Goal: Check status: Check status

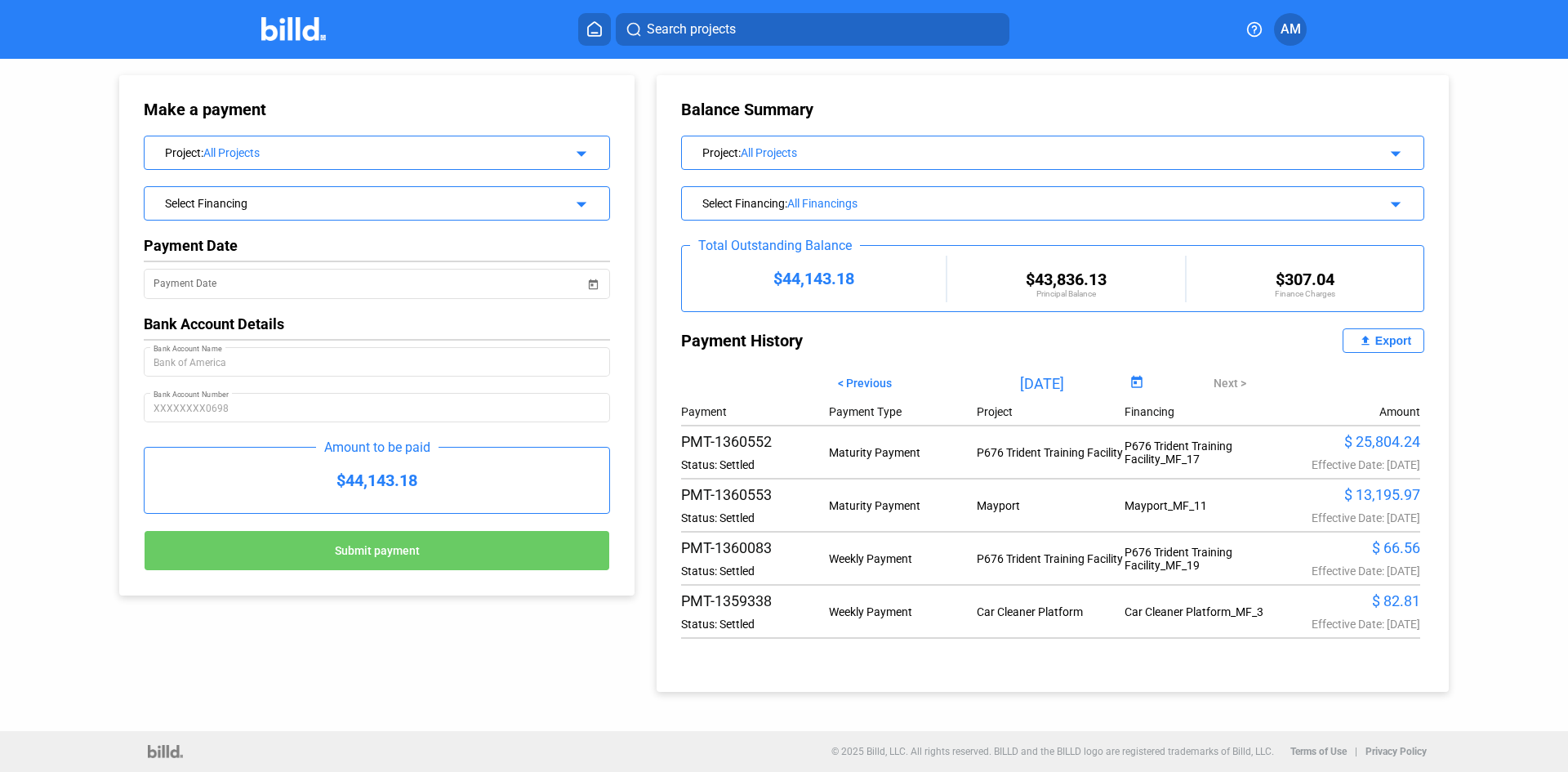
click at [325, 146] on div "All Projects" at bounding box center [375, 153] width 343 height 13
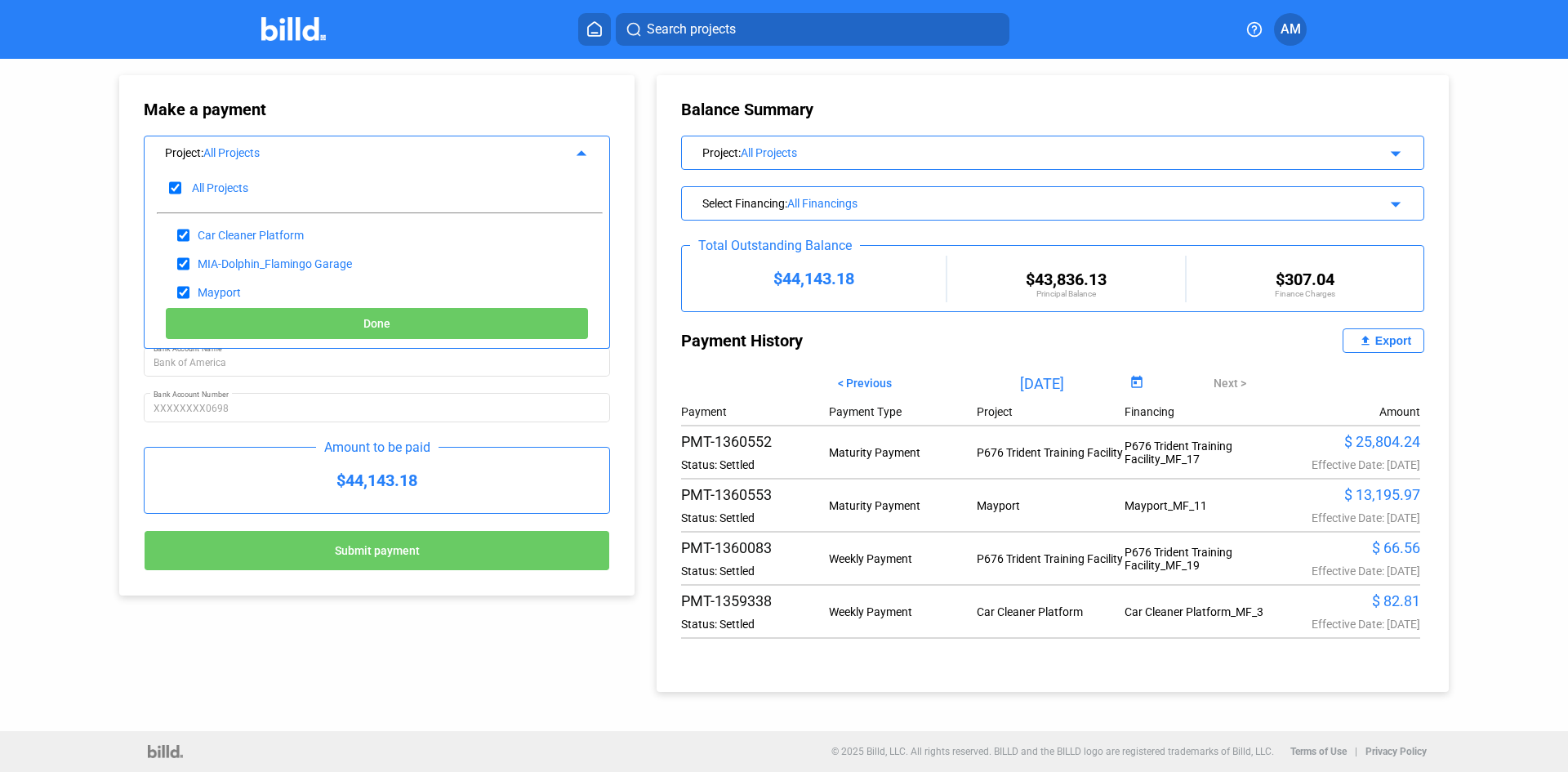
click at [402, 77] on div "Make a payment Project : All Projects arrow_drop_up All Projects Car Cleaner Pl…" at bounding box center [377, 335] width 515 height 520
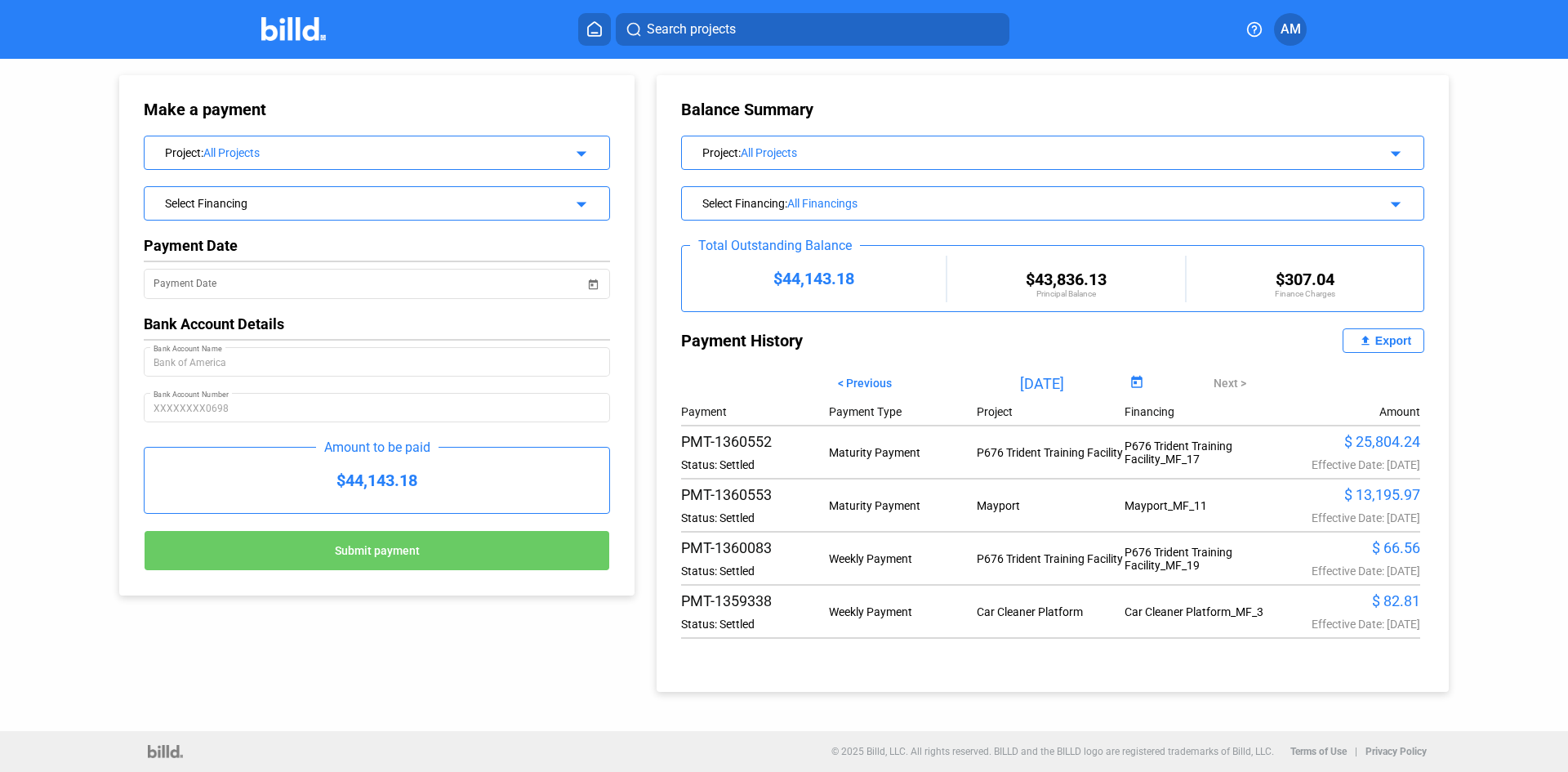
click at [305, 33] on img at bounding box center [294, 29] width 64 height 24
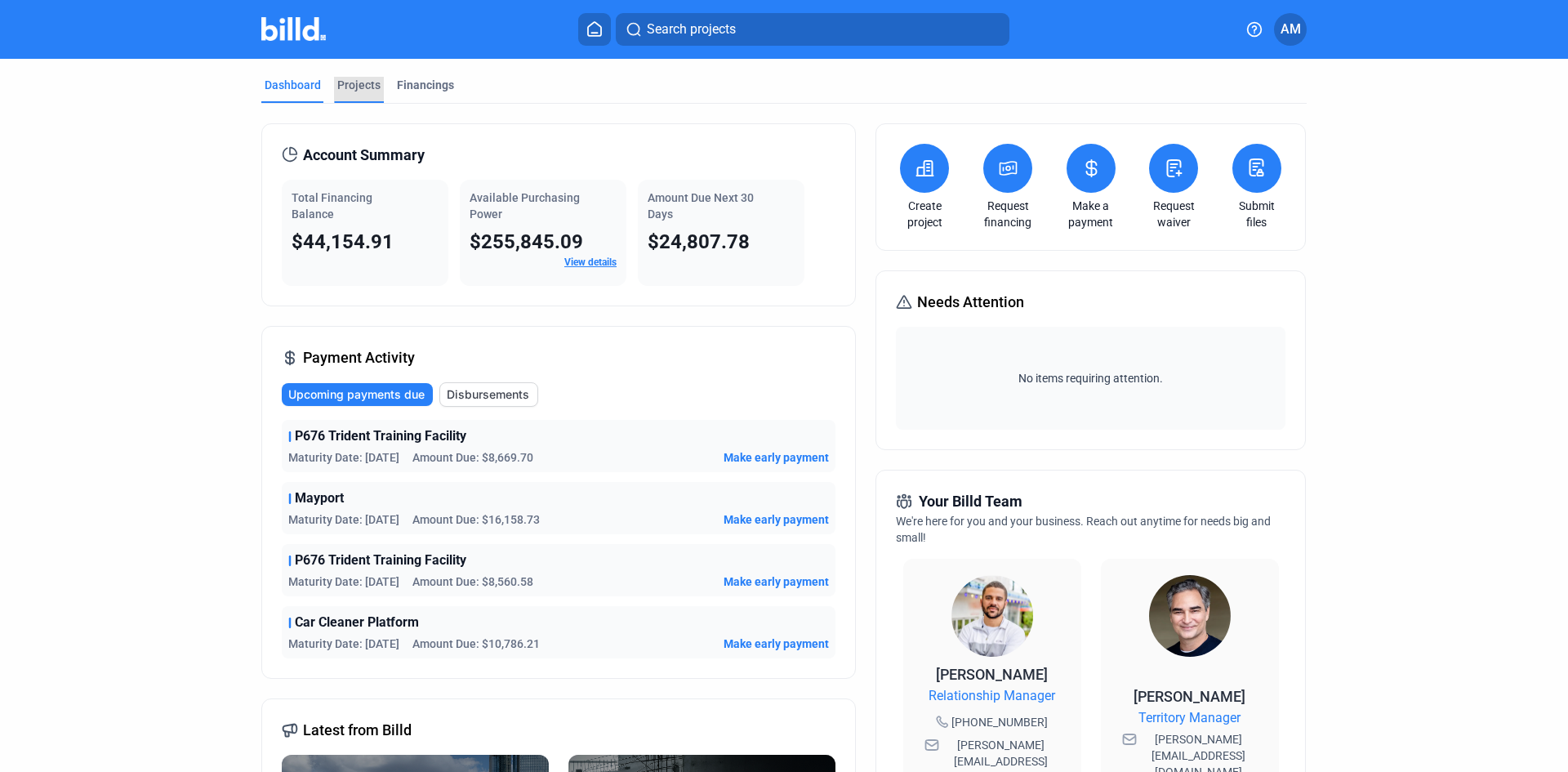
click at [360, 85] on div "Projects" at bounding box center [359, 85] width 43 height 16
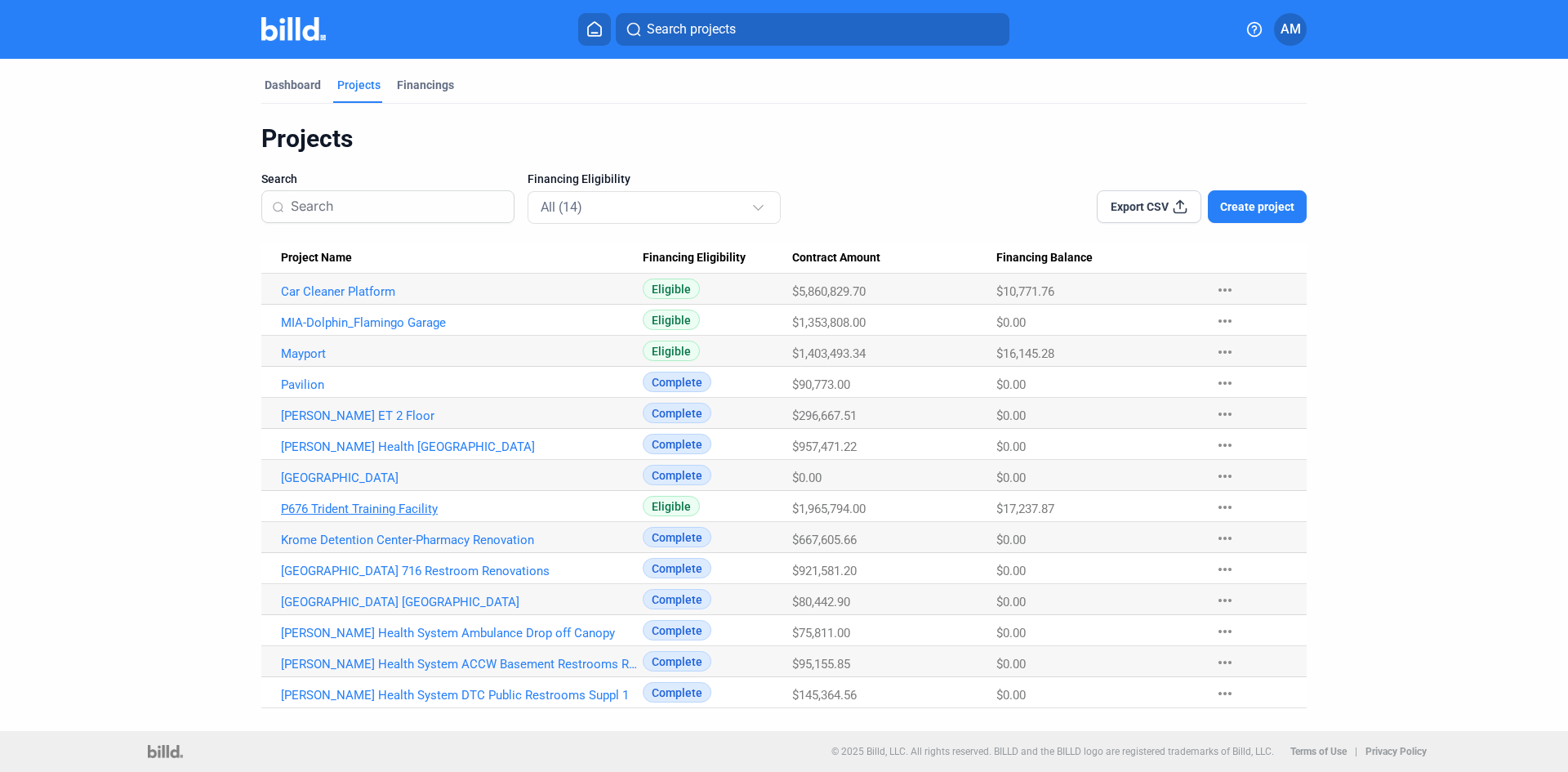
click at [319, 503] on link "P676 Trident Training Facility" at bounding box center [461, 509] width 361 height 14
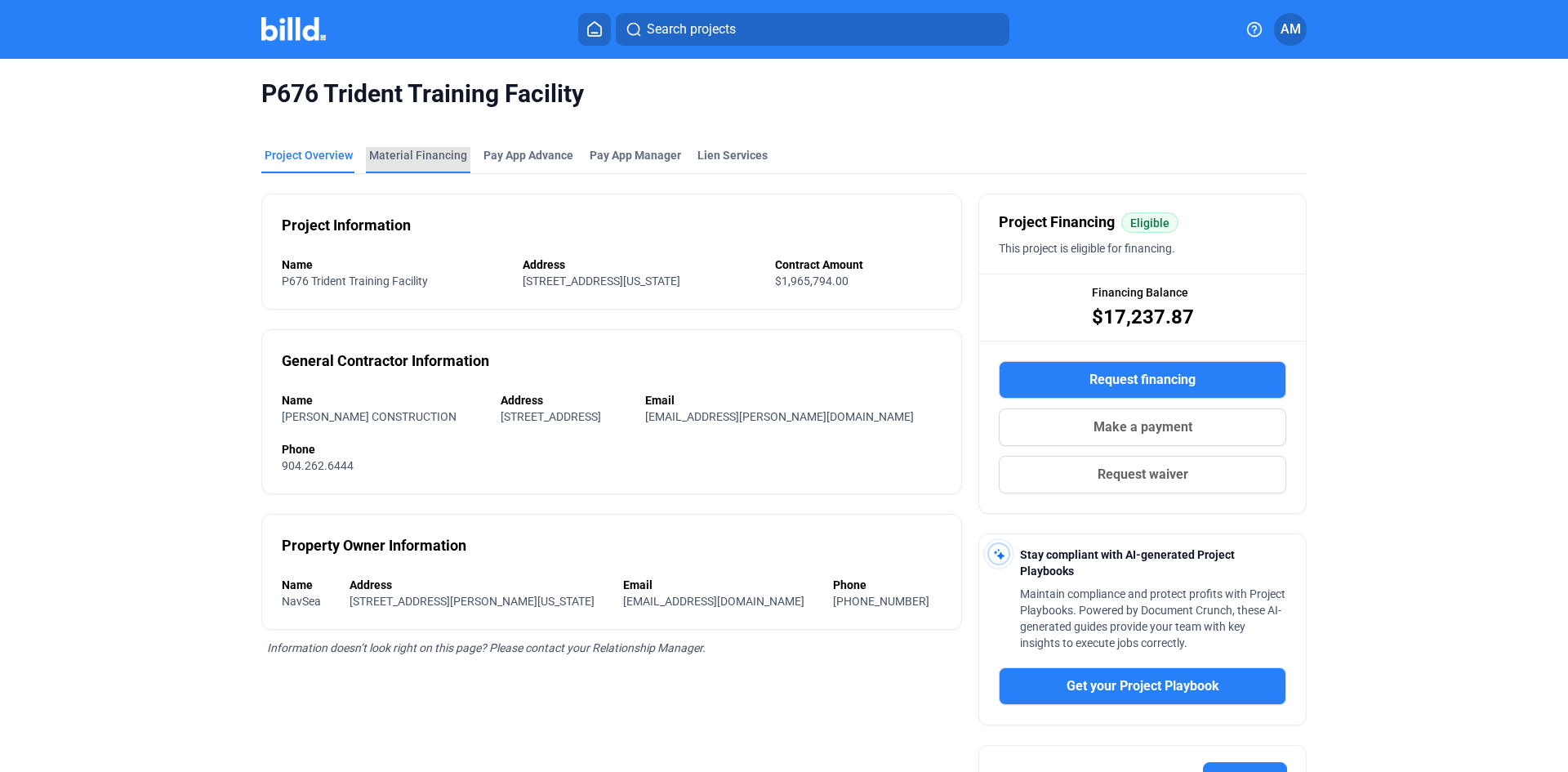
click at [420, 155] on div "Material Financing" at bounding box center [419, 155] width 98 height 16
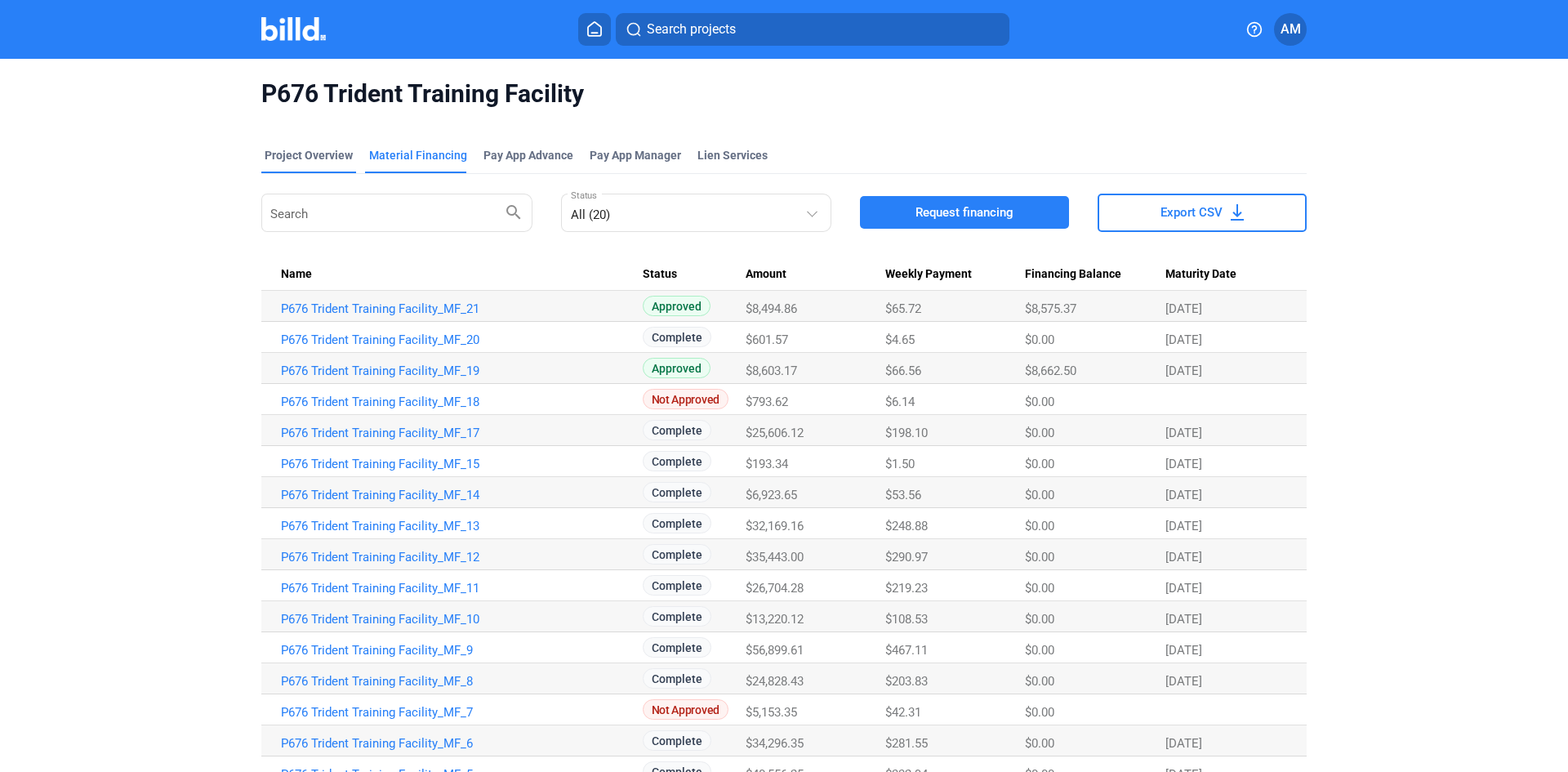
click at [316, 155] on div "Project Overview" at bounding box center [308, 155] width 88 height 16
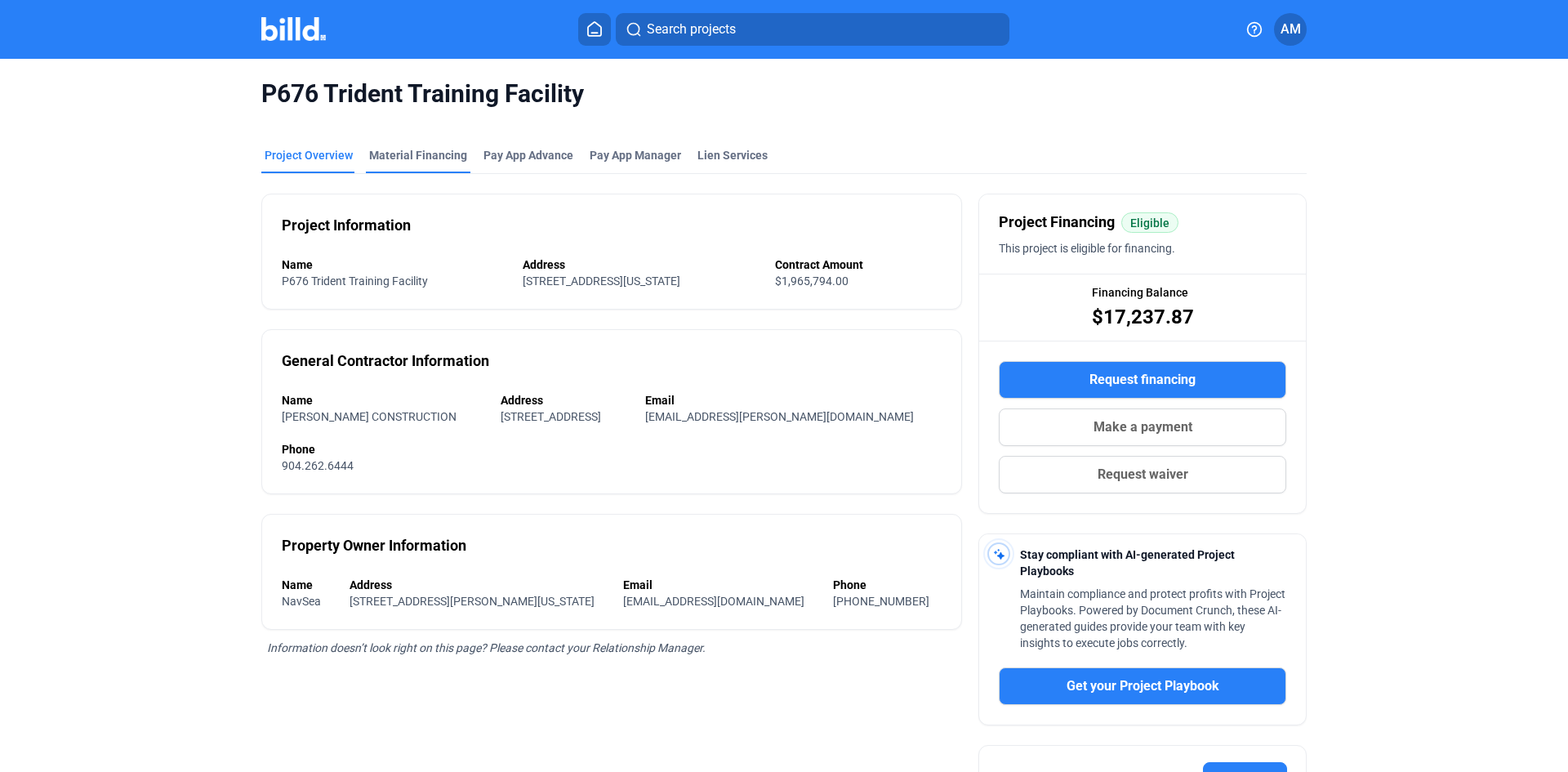
click at [420, 154] on div "Material Financing" at bounding box center [419, 155] width 98 height 16
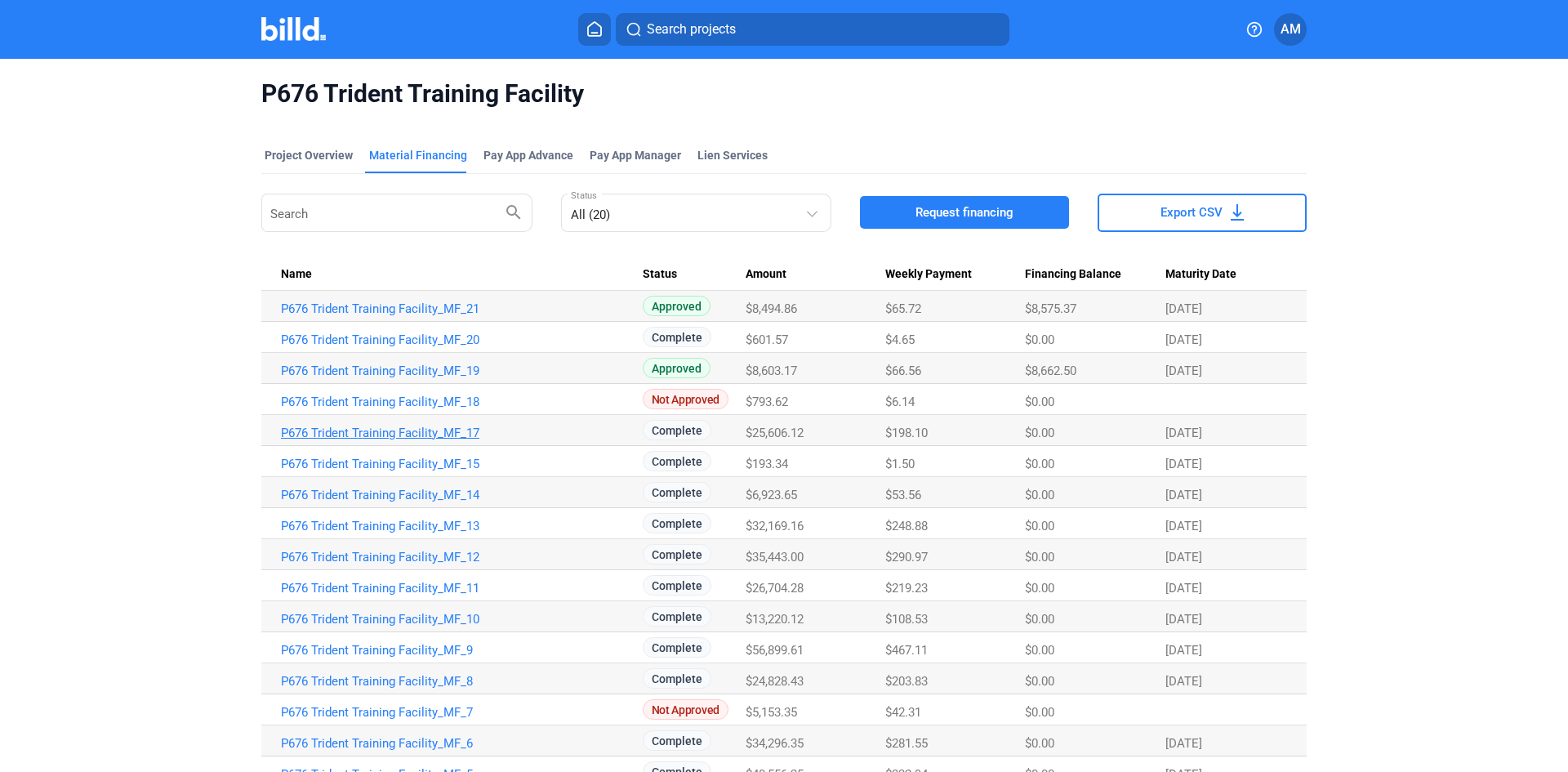
click at [472, 430] on link "P676 Trident Training Facility_MF_17" at bounding box center [461, 433] width 361 height 14
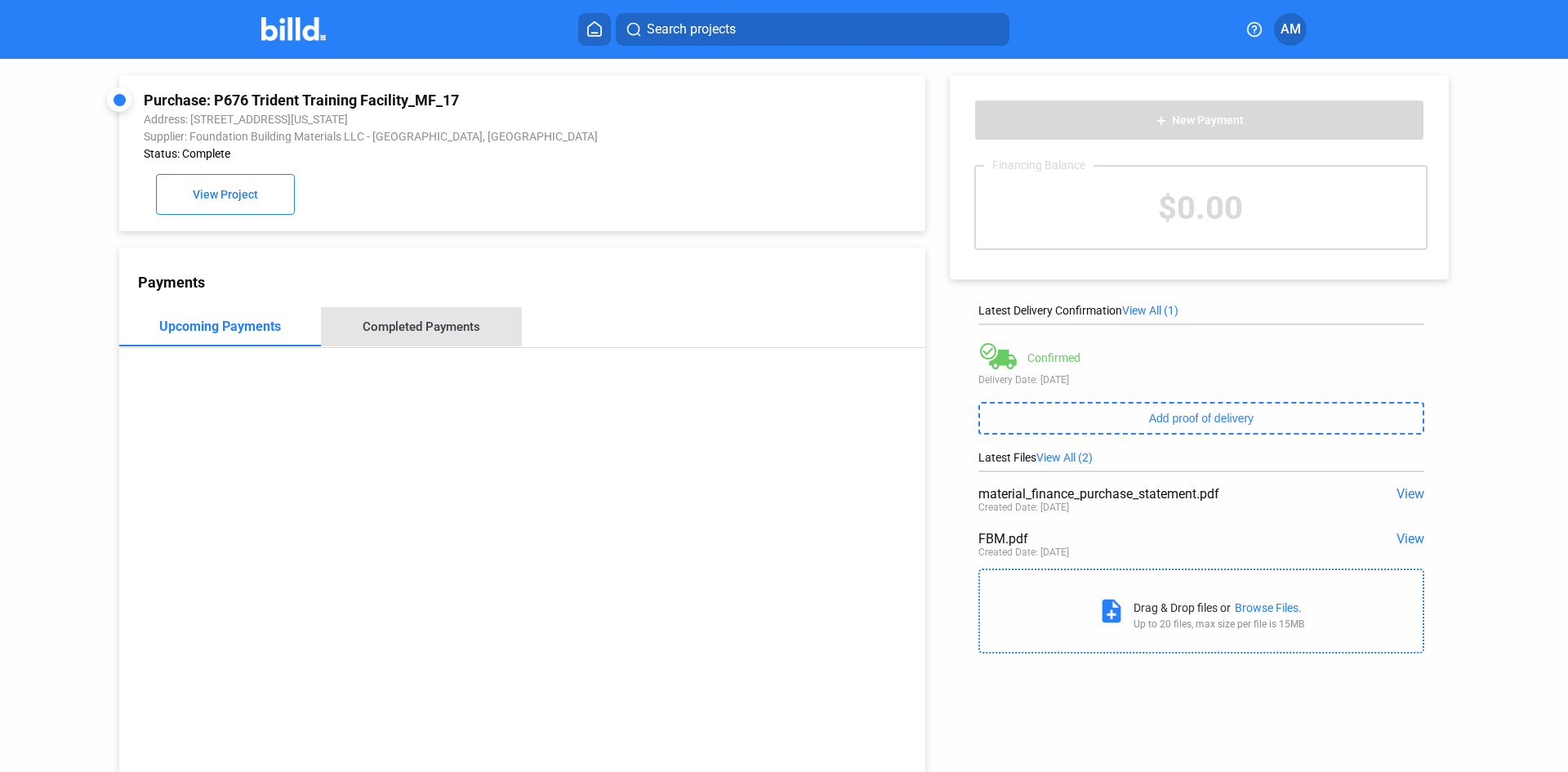
click at [426, 331] on div "Completed Payments" at bounding box center [421, 327] width 118 height 14
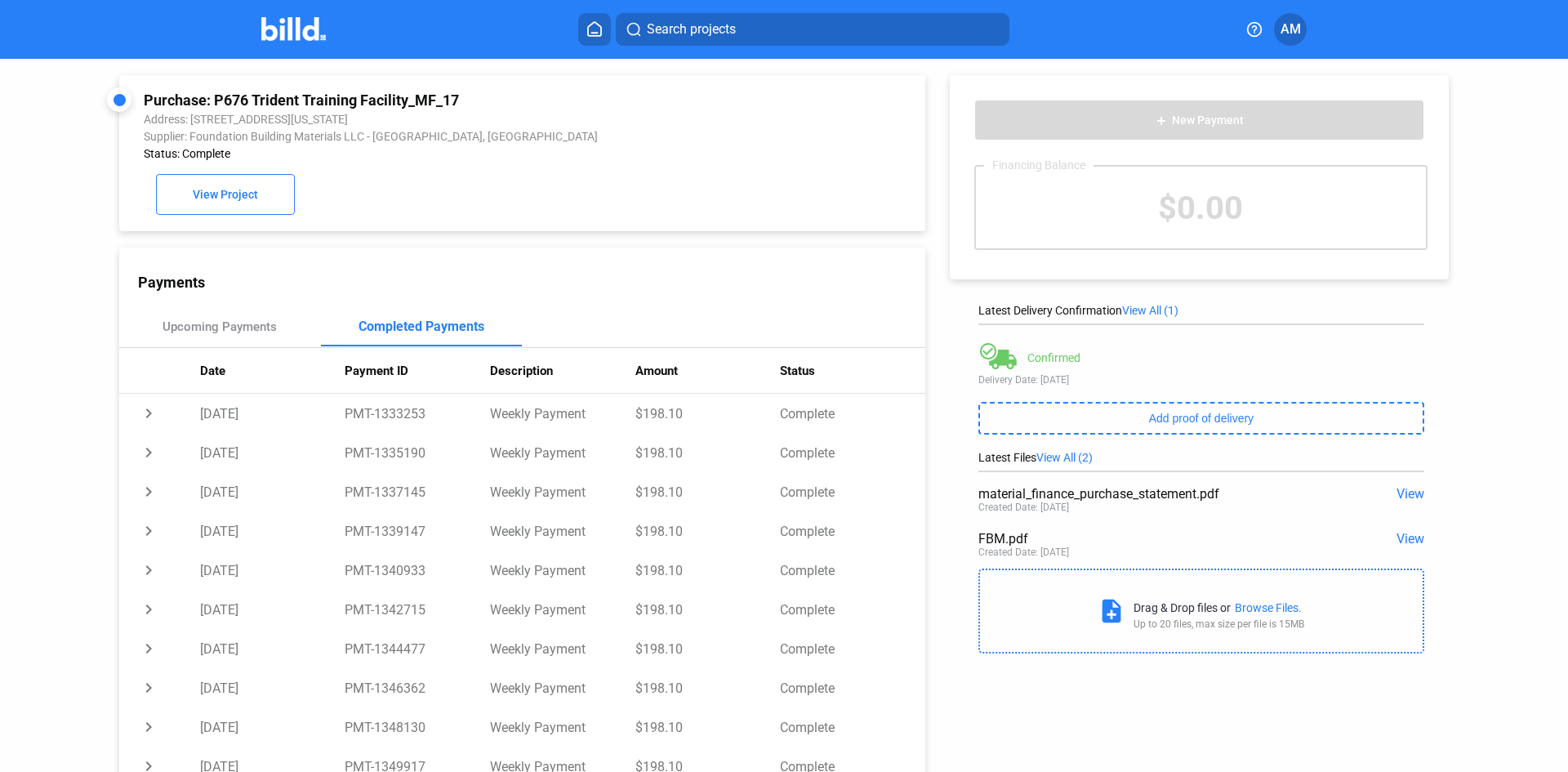
click at [277, 28] on img at bounding box center [294, 29] width 64 height 24
